Goal: Learn about a topic

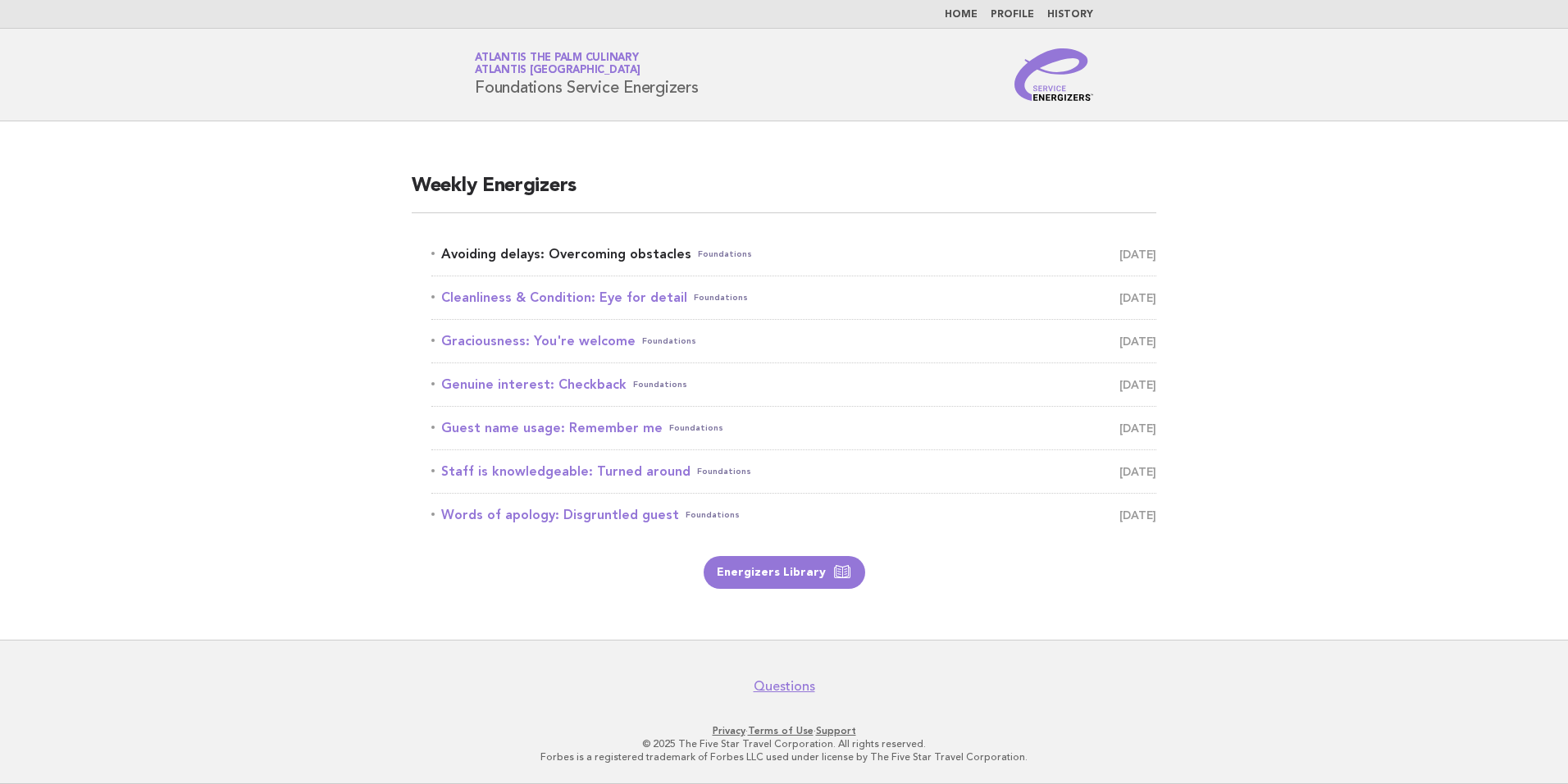
click at [633, 253] on link "Avoiding delays: Overcoming obstacles Foundations October 5" at bounding box center [794, 254] width 725 height 23
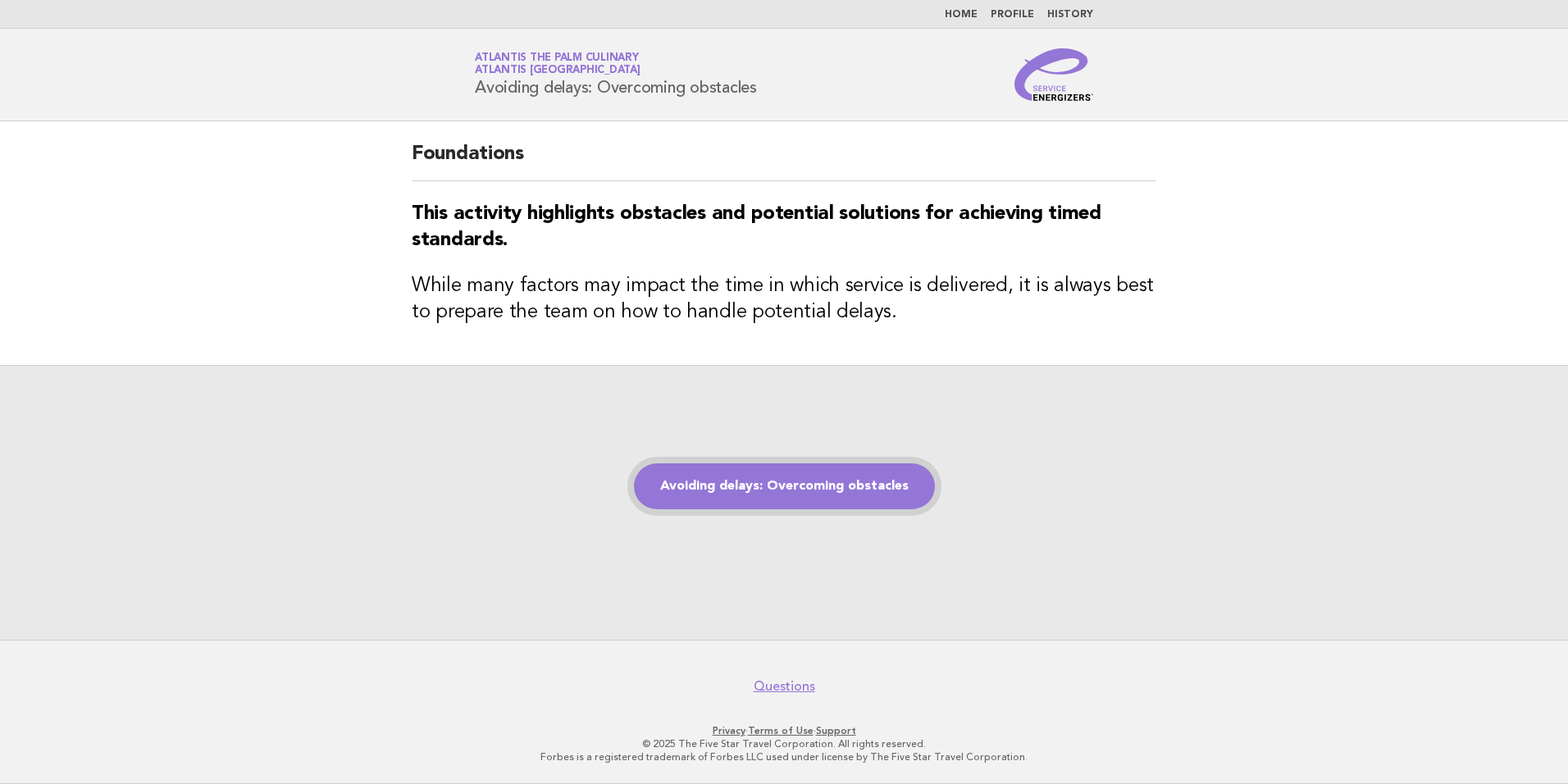
click at [809, 492] on link "Avoiding delays: Overcoming obstacles" at bounding box center [784, 486] width 301 height 46
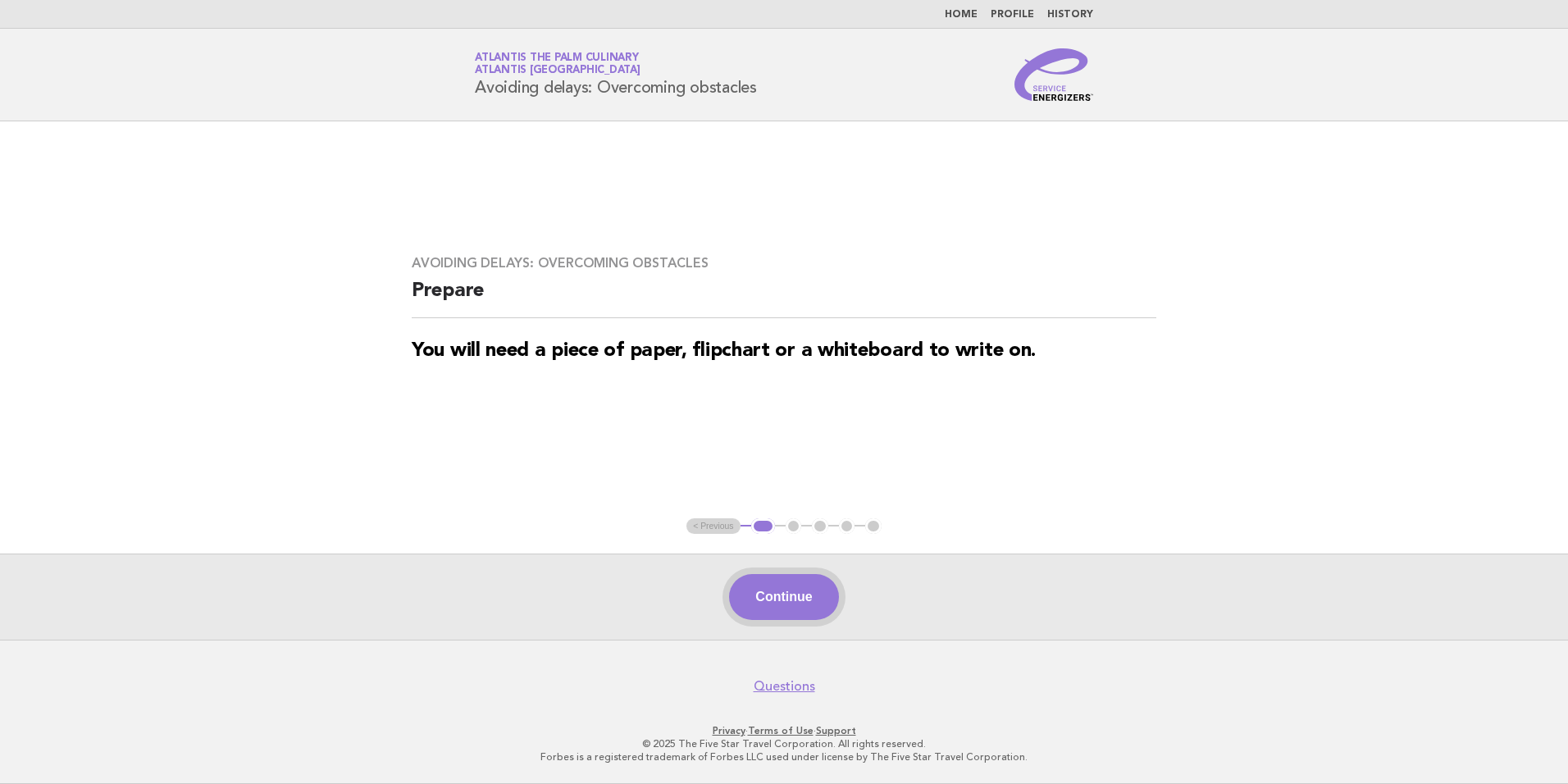
click at [811, 586] on button "Continue" at bounding box center [784, 597] width 109 height 46
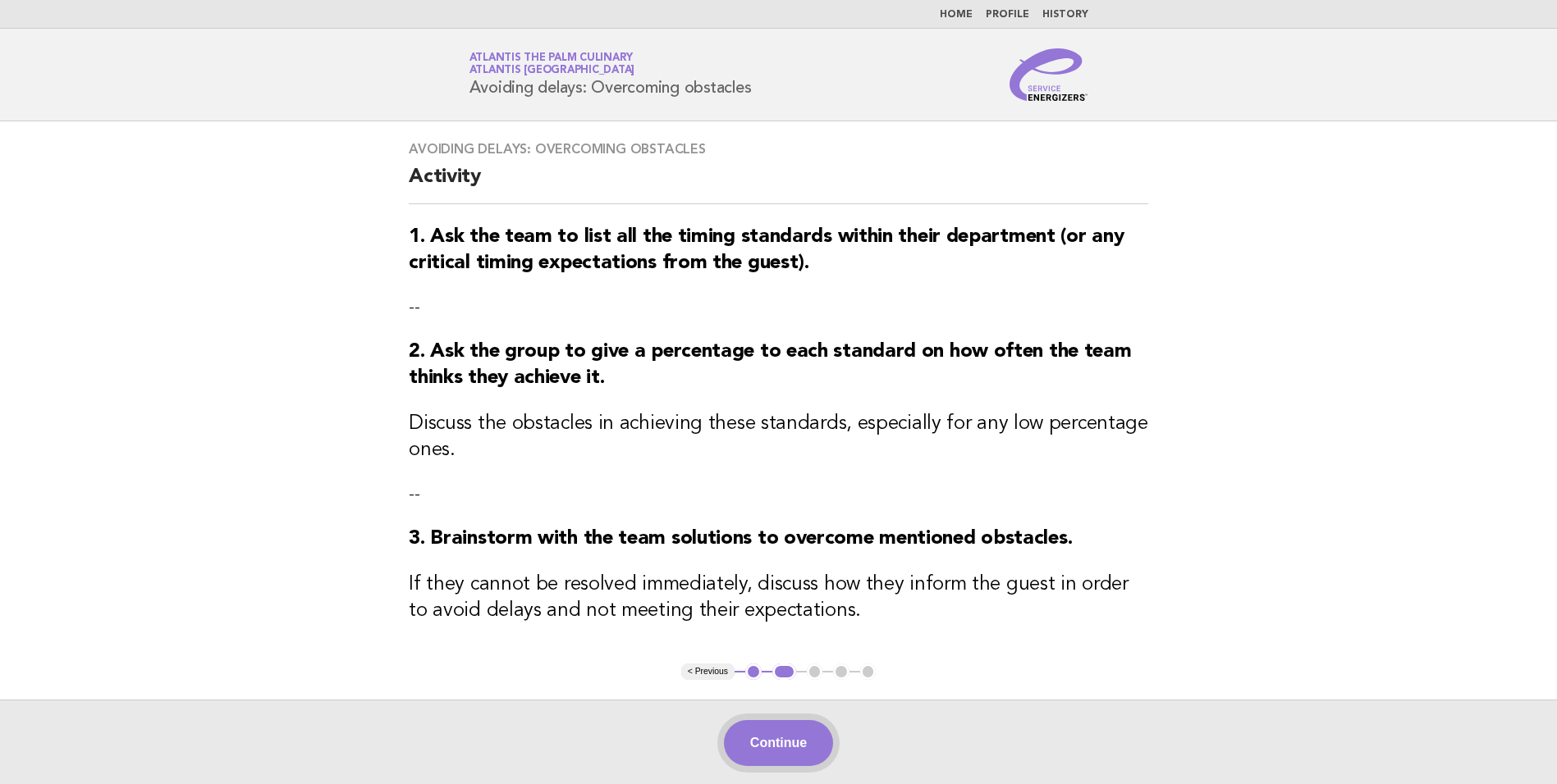
click at [755, 744] on button "Continue" at bounding box center [778, 743] width 109 height 46
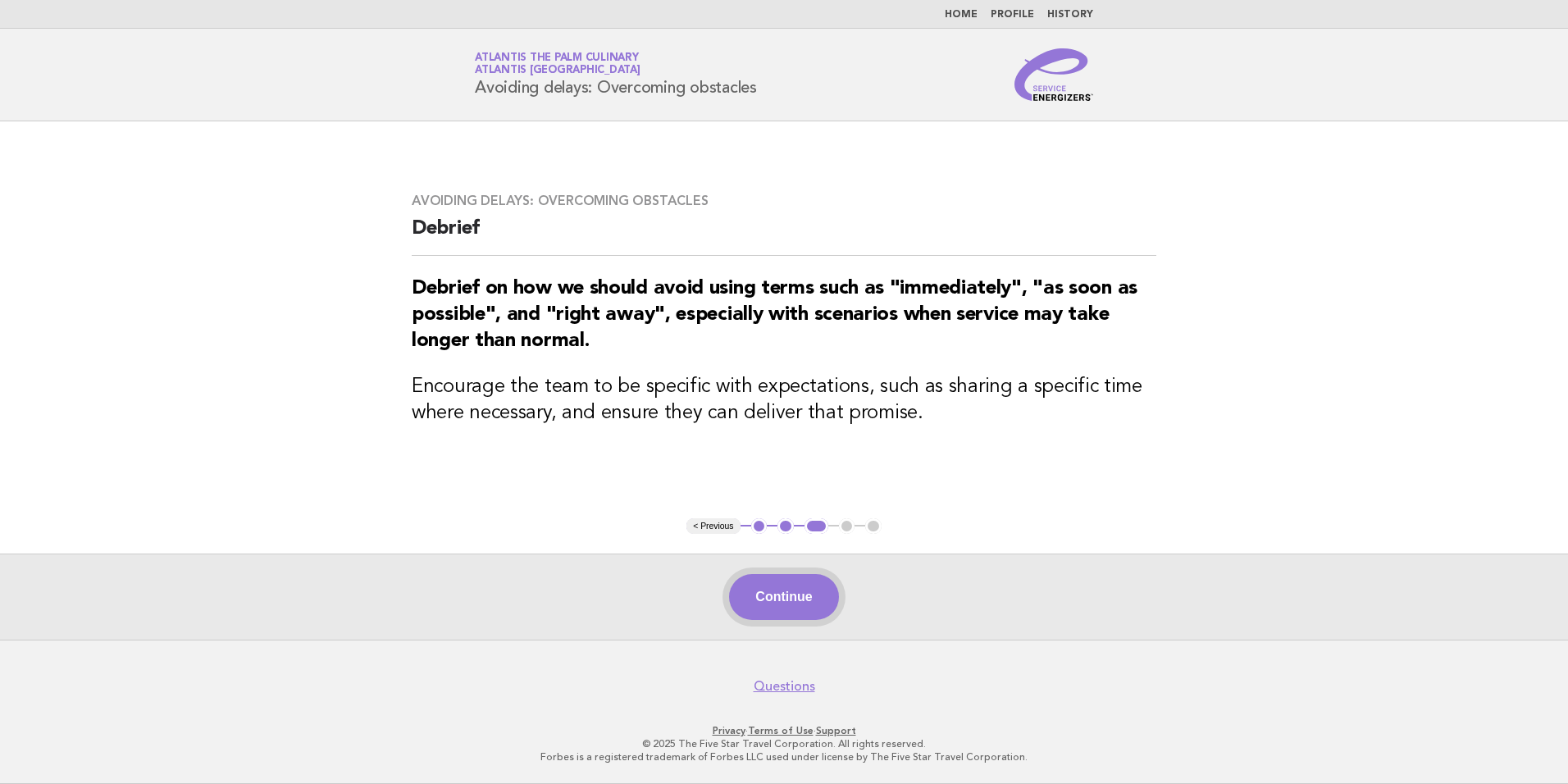
click at [806, 607] on button "Continue" at bounding box center [784, 597] width 109 height 46
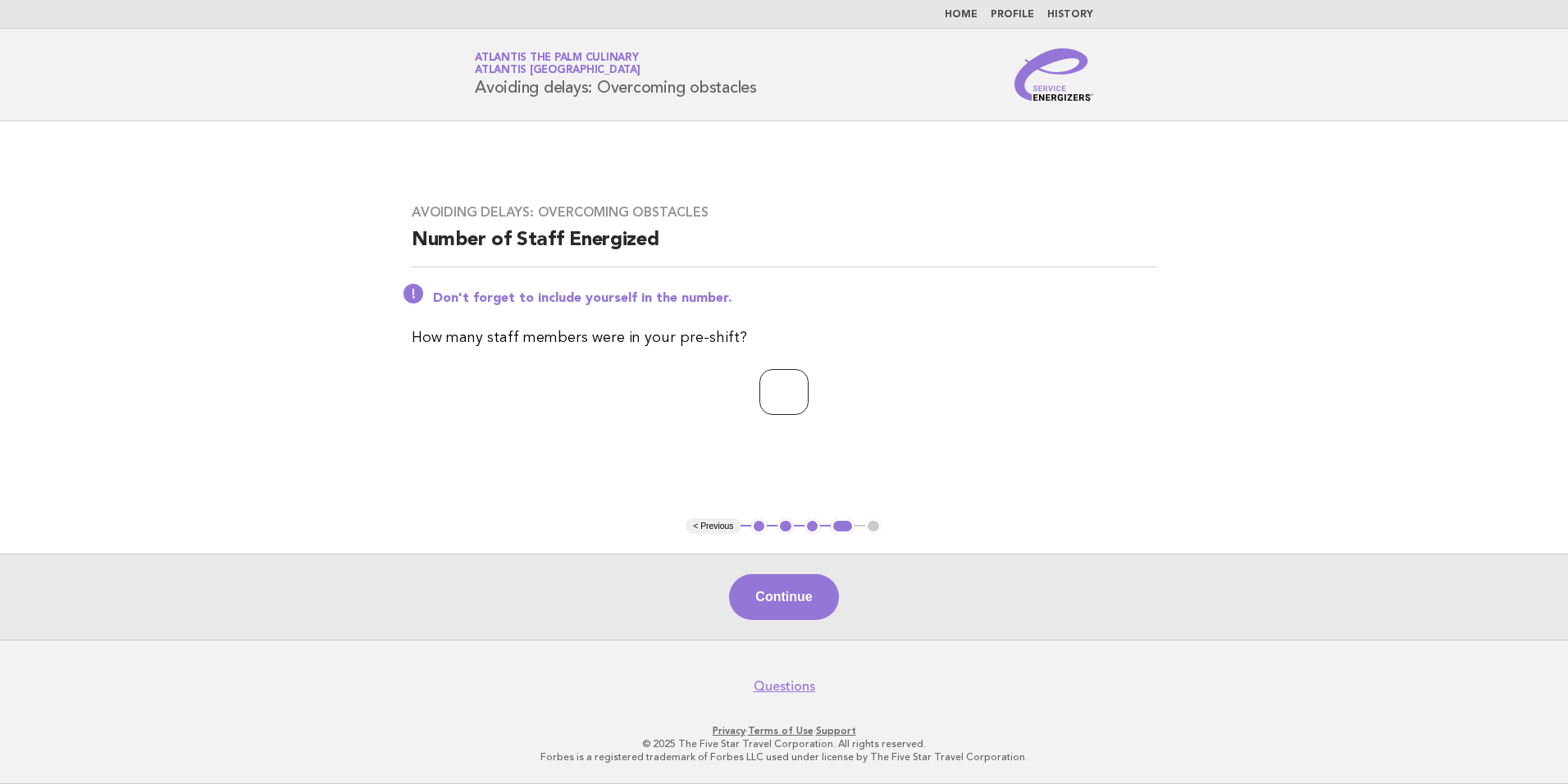
click at [809, 389] on input "*" at bounding box center [784, 392] width 50 height 46
type input "*"
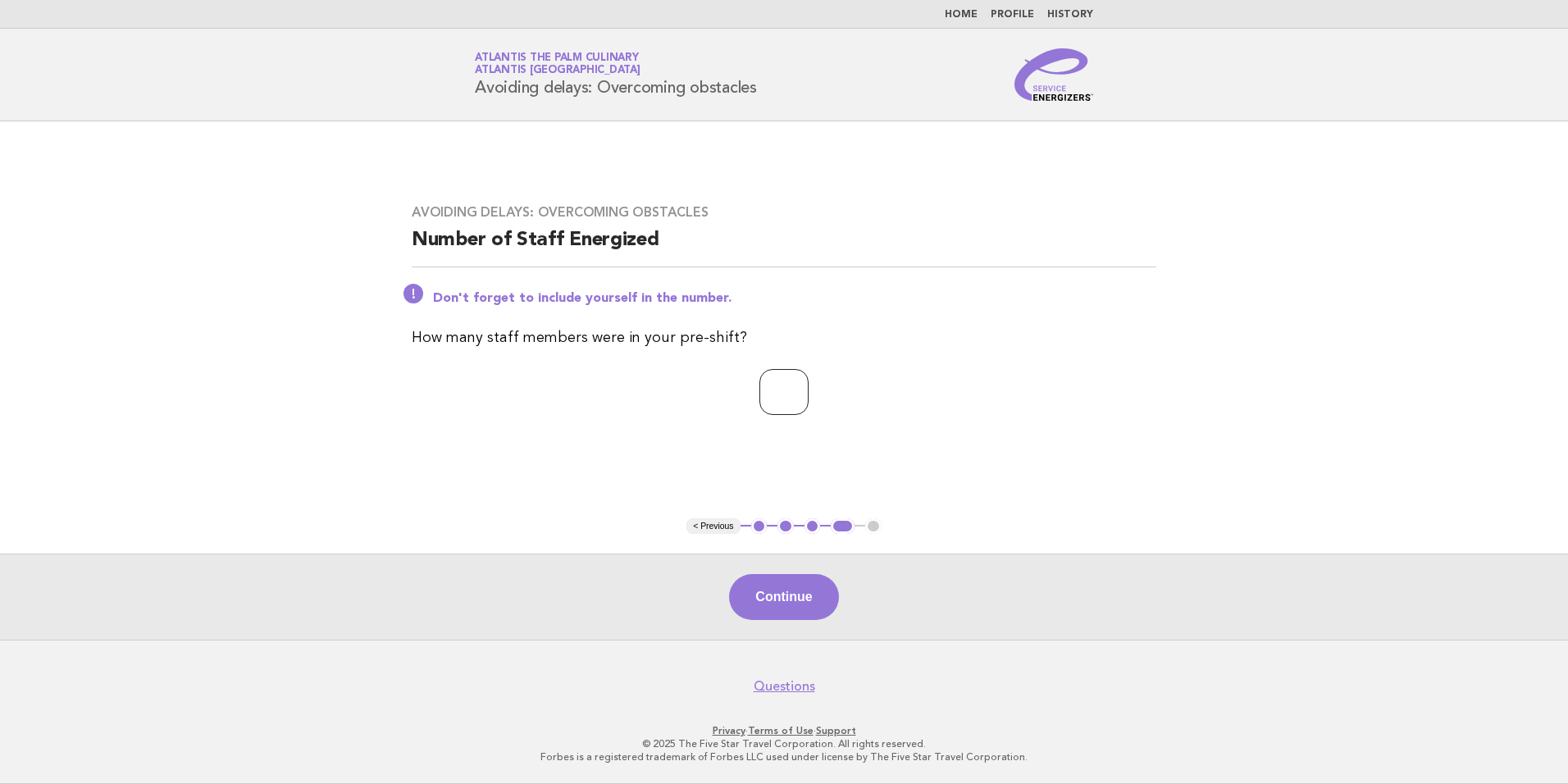
click at [809, 398] on input "*" at bounding box center [784, 392] width 50 height 46
click at [786, 598] on button "Continue" at bounding box center [784, 597] width 109 height 46
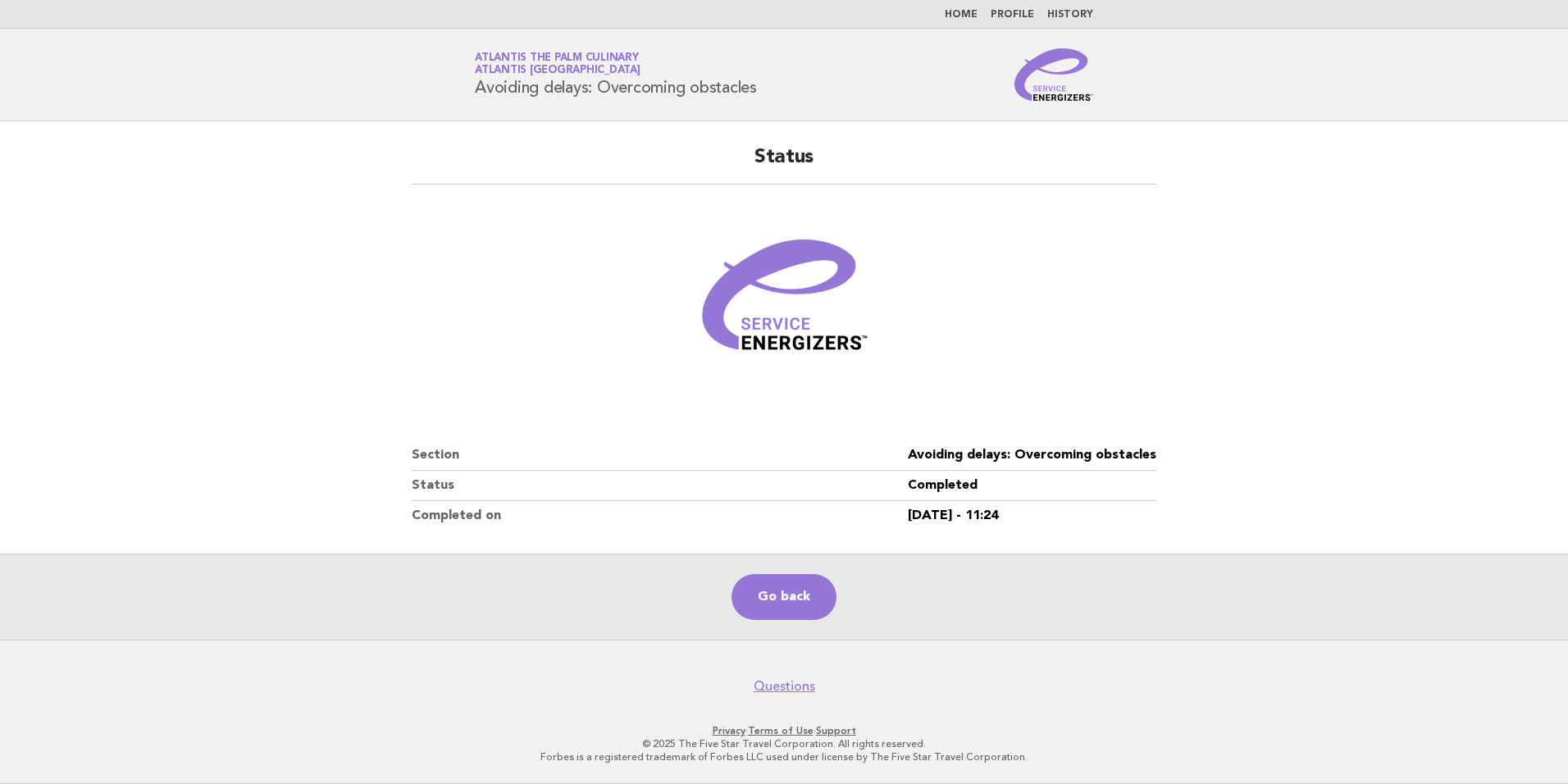
drag, startPoint x: 513, startPoint y: 111, endPoint x: 475, endPoint y: 97, distance: 40.5
click at [475, 97] on div "Service Energizers Atlantis The Palm Culinary Atlantis [GEOGRAPHIC_DATA] Avoidi…" at bounding box center [783, 74] width 664 height 53
copy h1 "Avoiding delays: Overcoming obstacles"
